Goal: Information Seeking & Learning: Check status

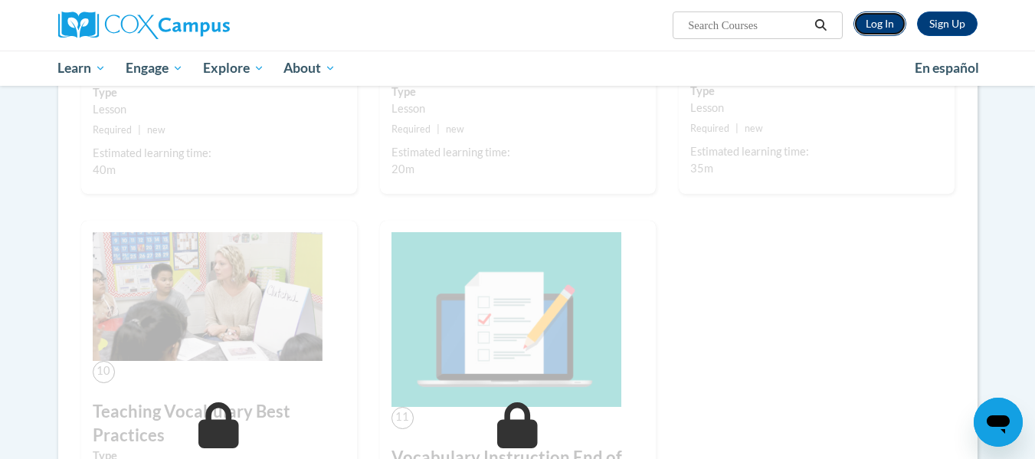
click at [894, 21] on link "Log In" at bounding box center [879, 23] width 53 height 25
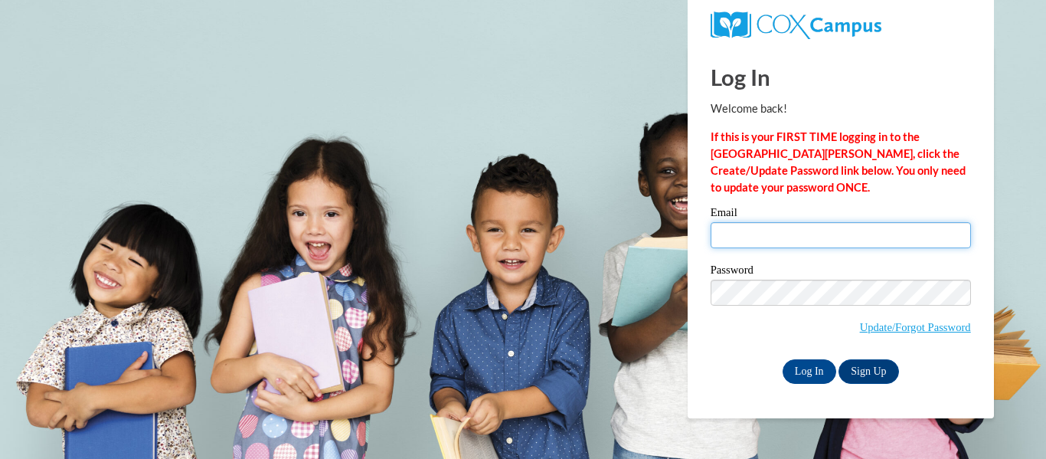
click at [816, 232] on input "Email" at bounding box center [841, 235] width 260 height 26
type input "petrisas@wauwatosa.k12.wi.us"
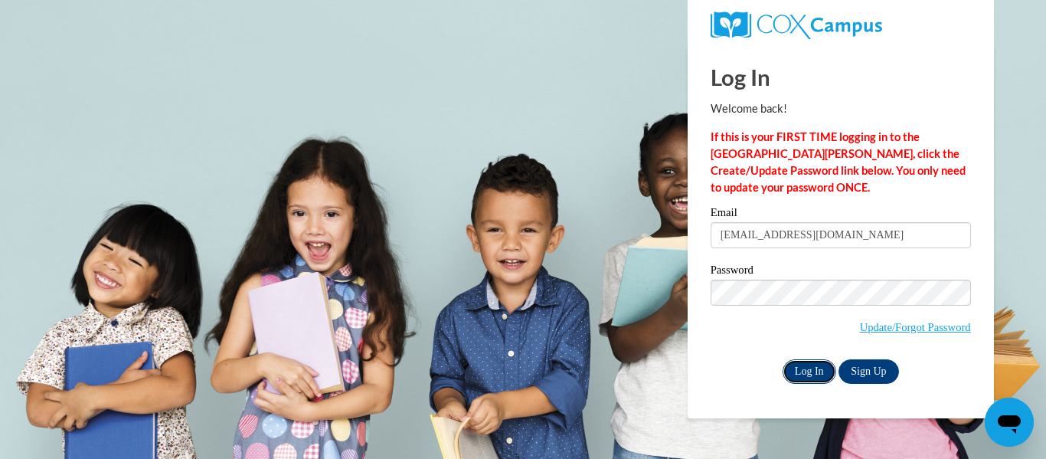
click at [799, 371] on input "Log In" at bounding box center [810, 371] width 54 height 25
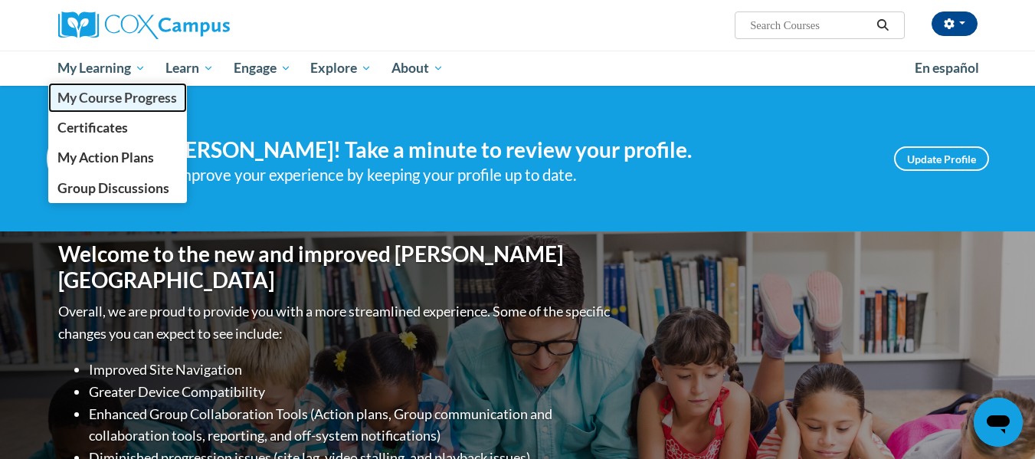
click at [133, 95] on span "My Course Progress" at bounding box center [116, 98] width 119 height 16
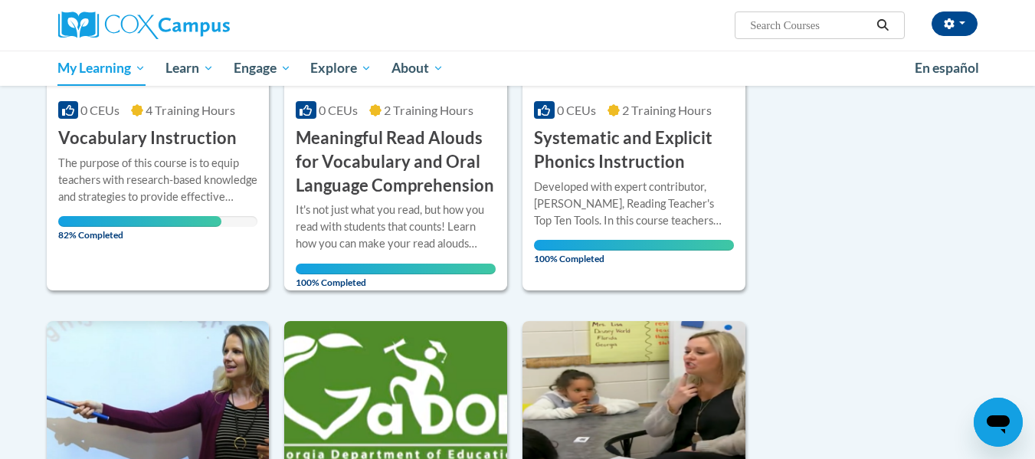
scroll to position [382, 0]
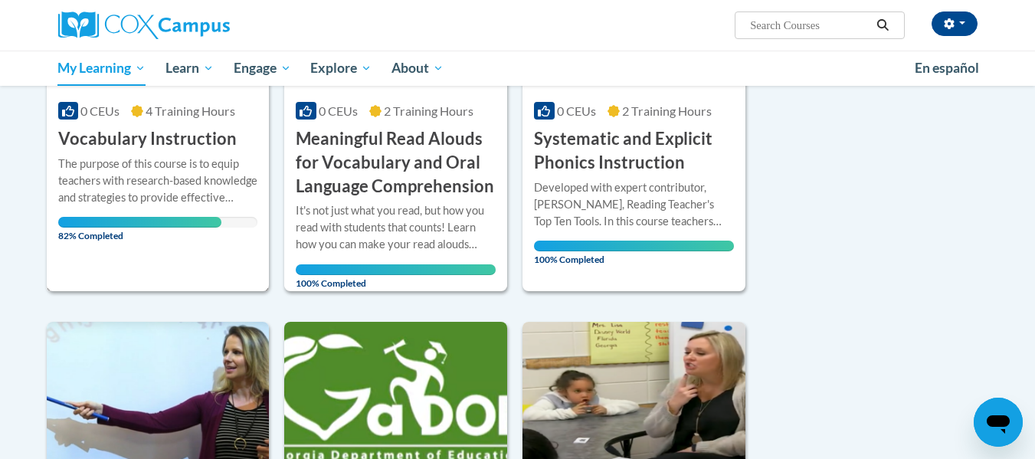
click at [232, 237] on div "More Info Open The purpose of this course is to equip teachers with research-ba…" at bounding box center [158, 195] width 223 height 89
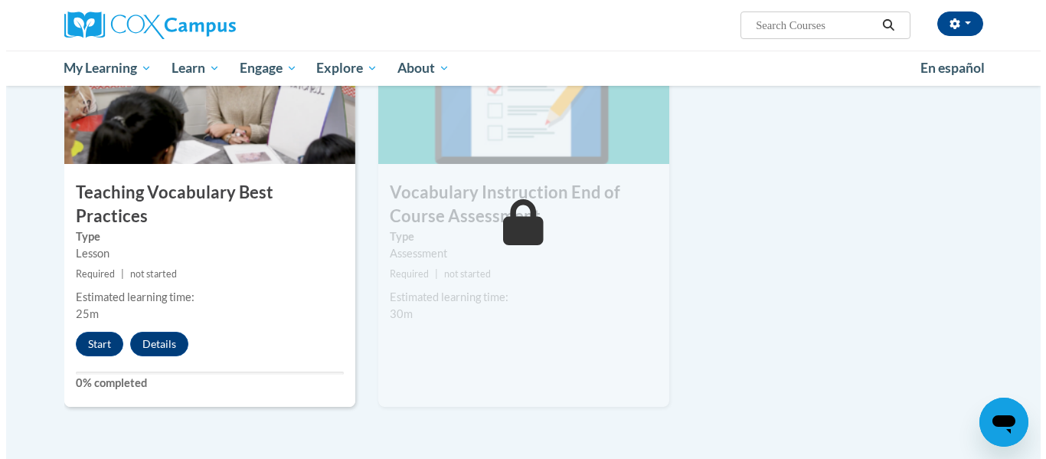
scroll to position [1657, 0]
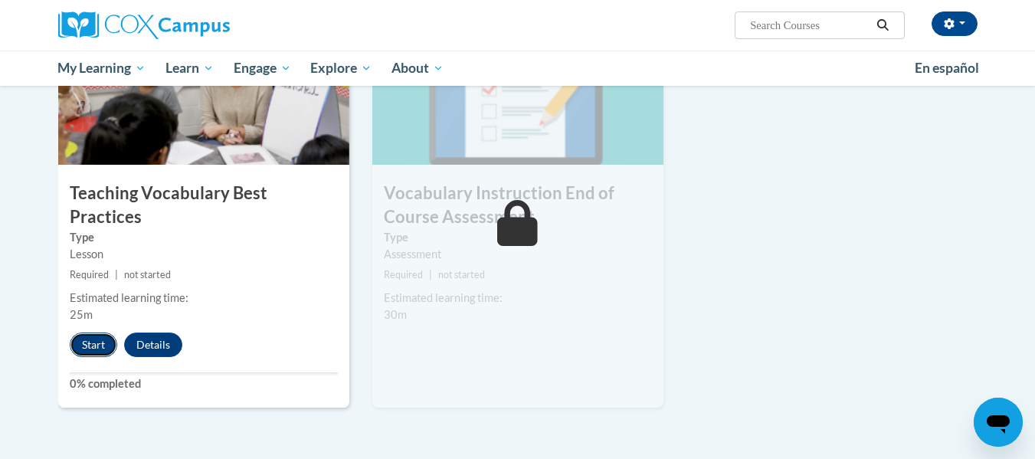
click at [100, 332] on button "Start" at bounding box center [93, 344] width 47 height 25
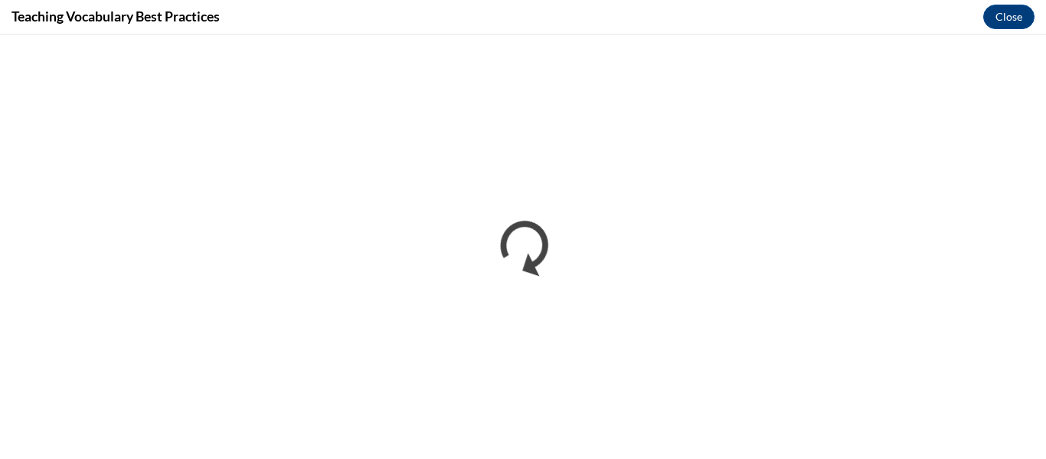
scroll to position [0, 0]
